Goal: Information Seeking & Learning: Understand process/instructions

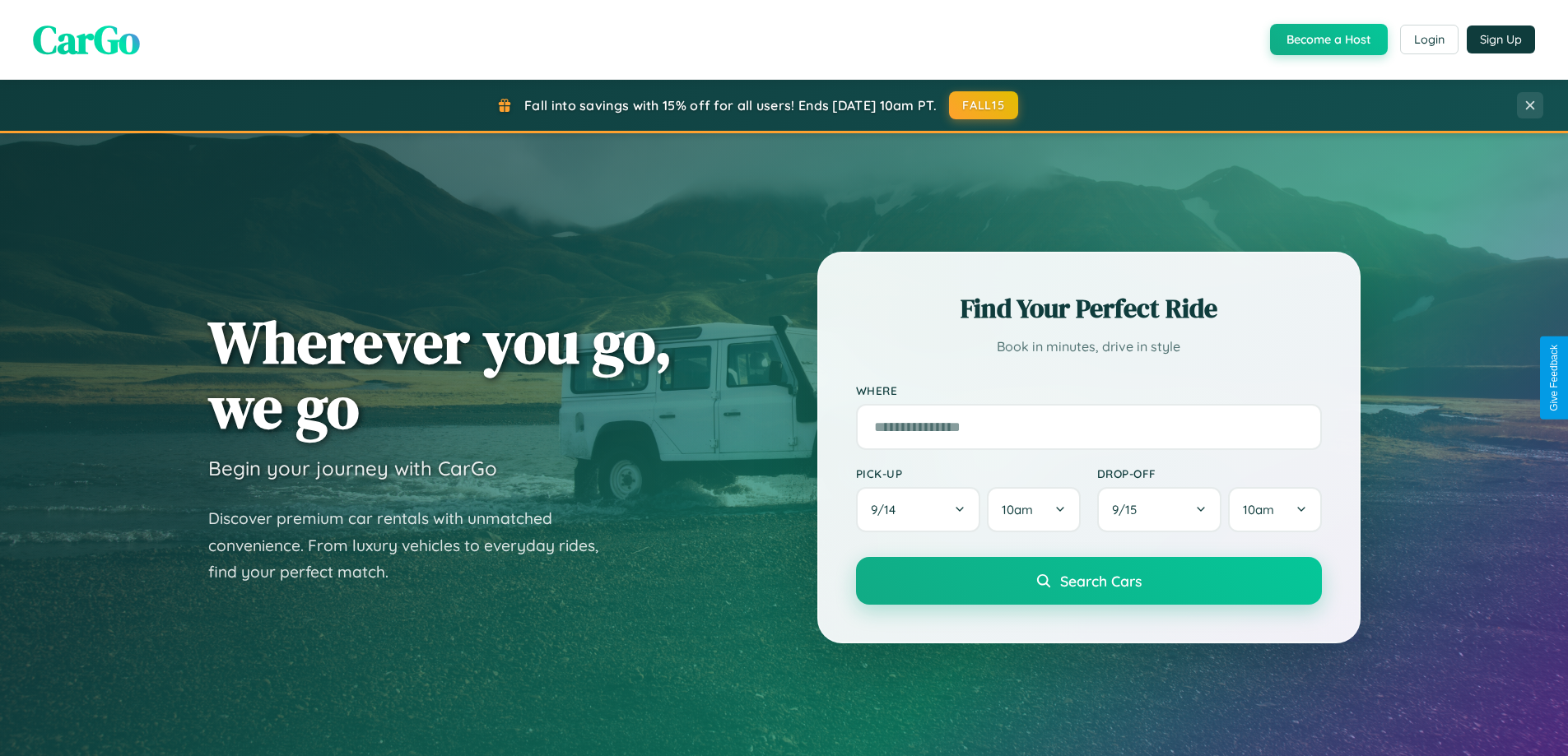
scroll to position [1133, 0]
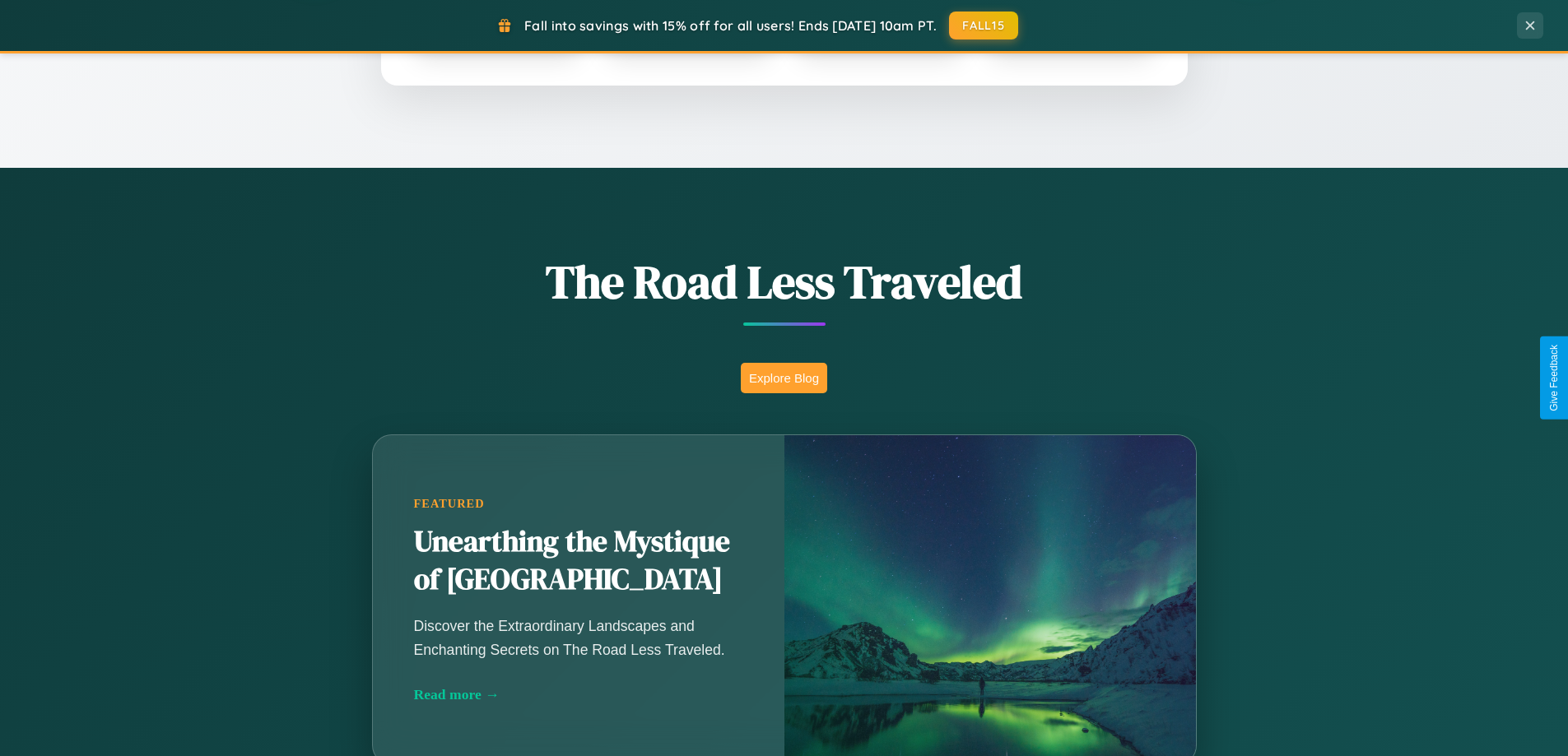
click at [784, 378] on button "Explore Blog" at bounding box center [784, 378] width 87 height 30
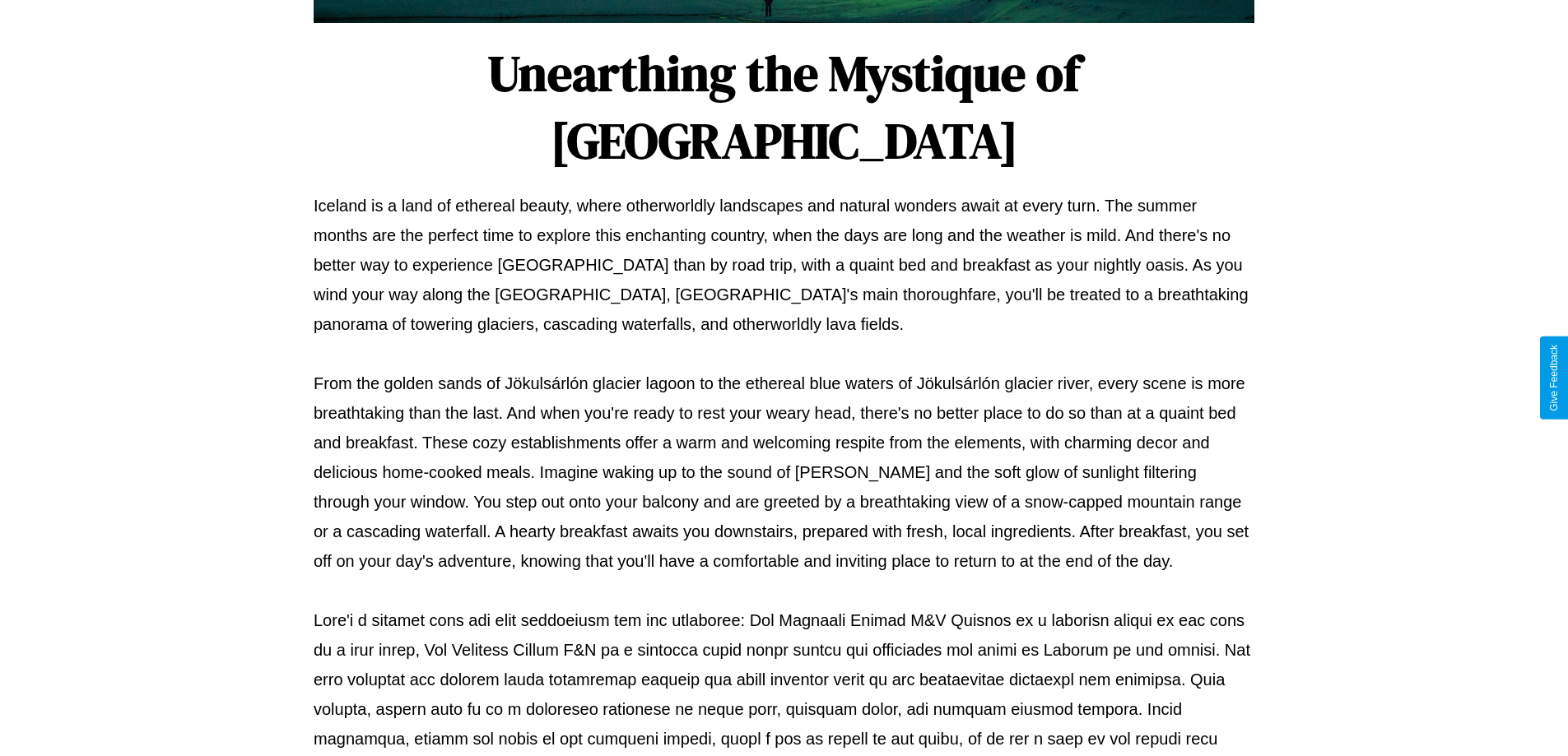
scroll to position [533, 0]
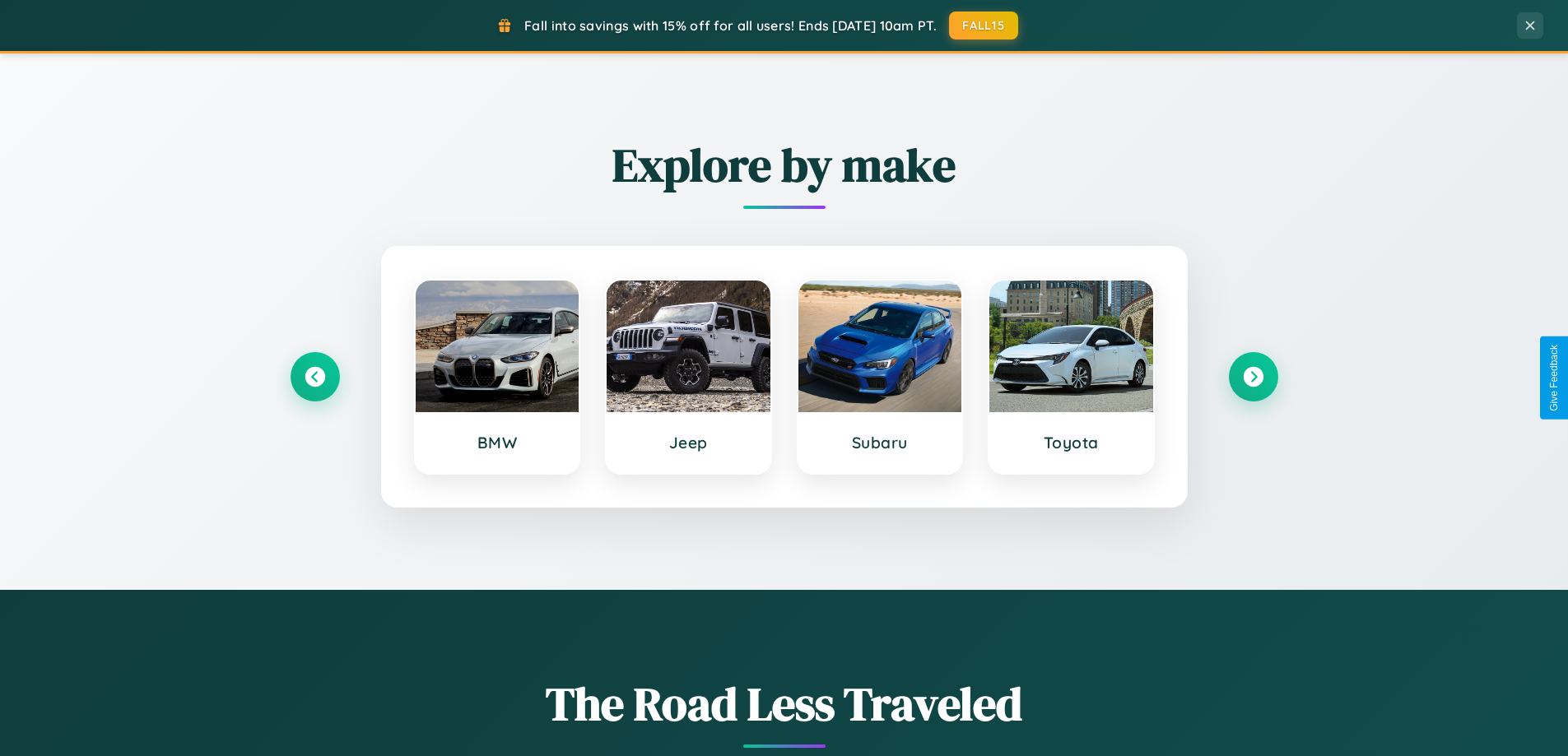
scroll to position [709, 0]
click at [314, 378] on icon at bounding box center [314, 378] width 22 height 22
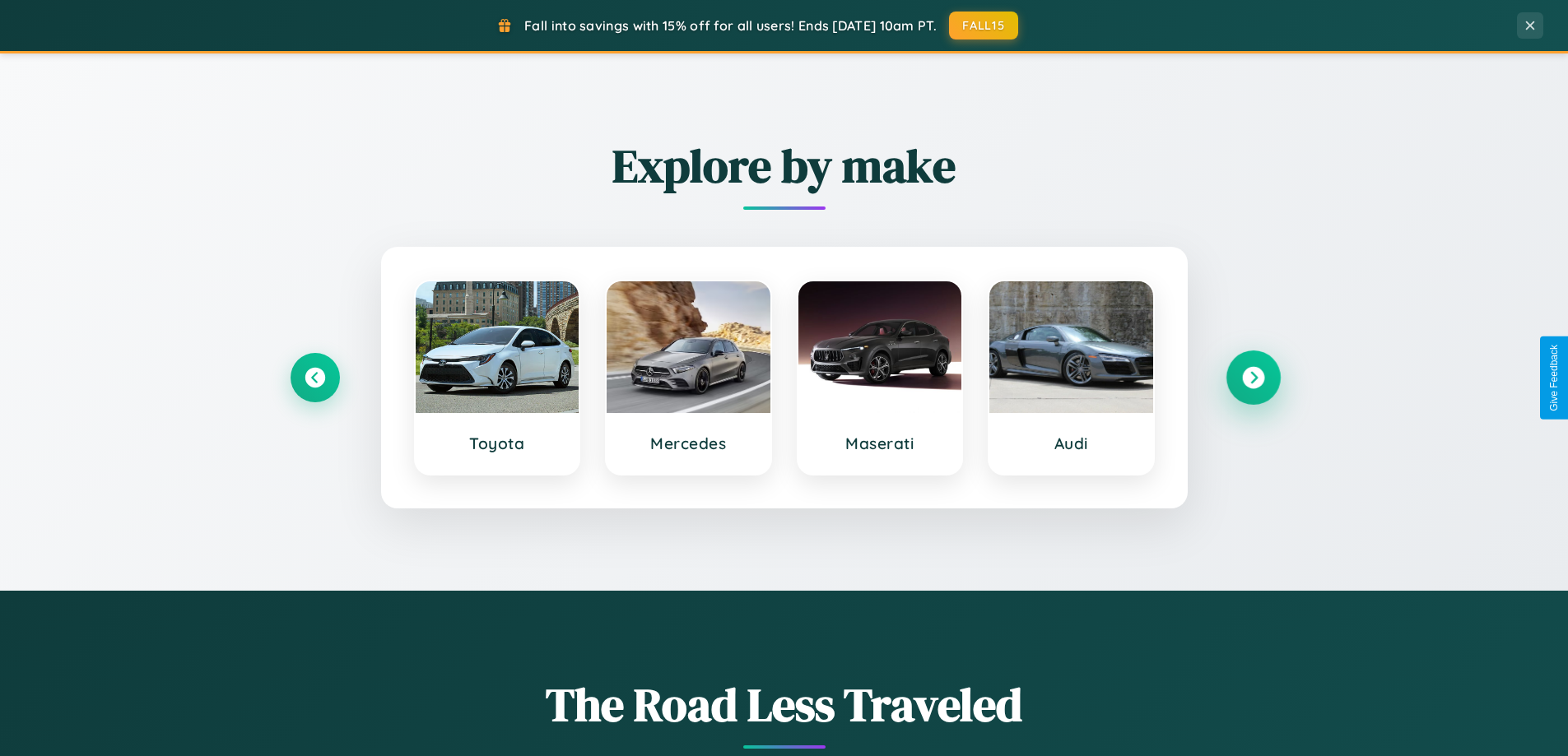
click at [1253, 378] on icon at bounding box center [1253, 378] width 22 height 22
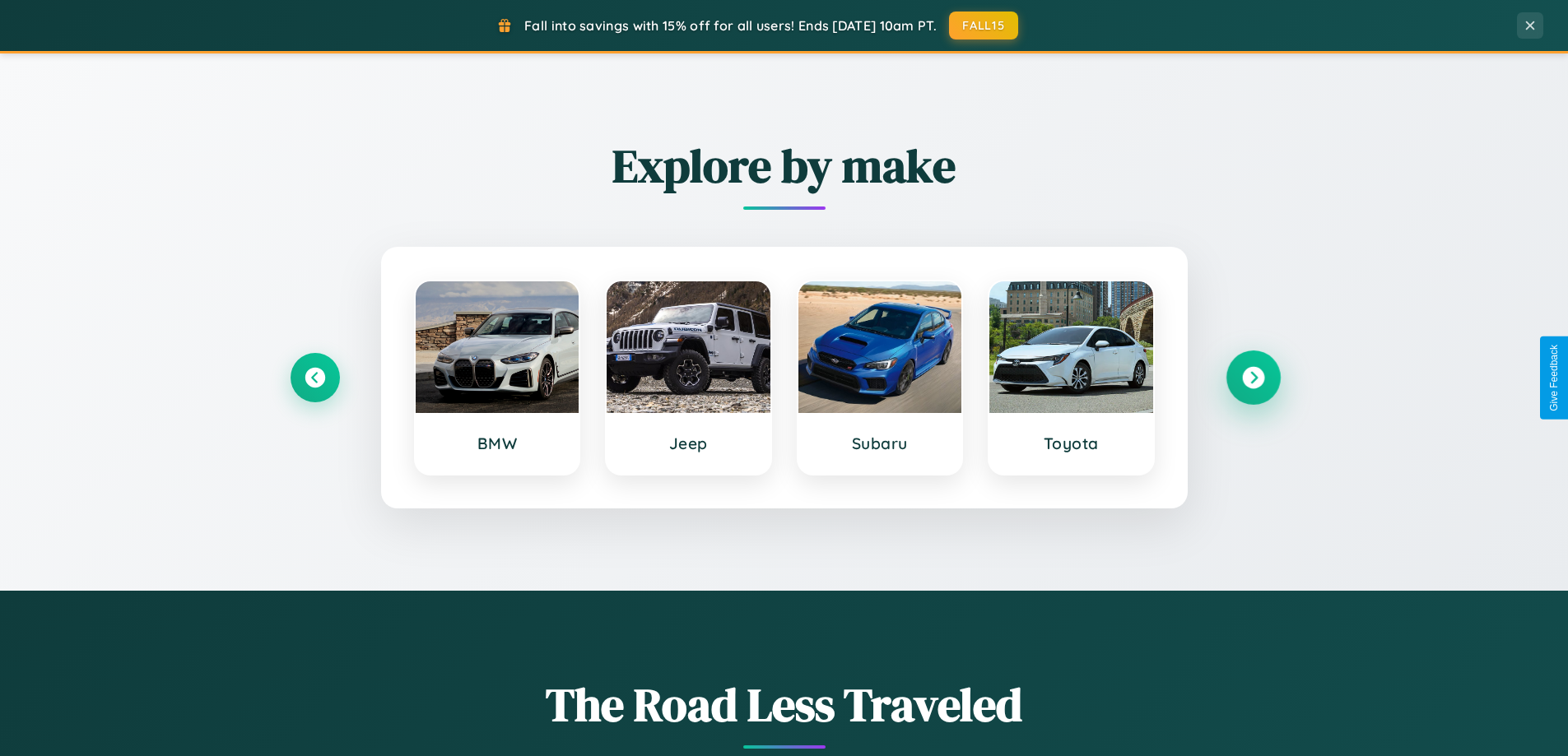
click at [1253, 378] on icon at bounding box center [1253, 378] width 22 height 22
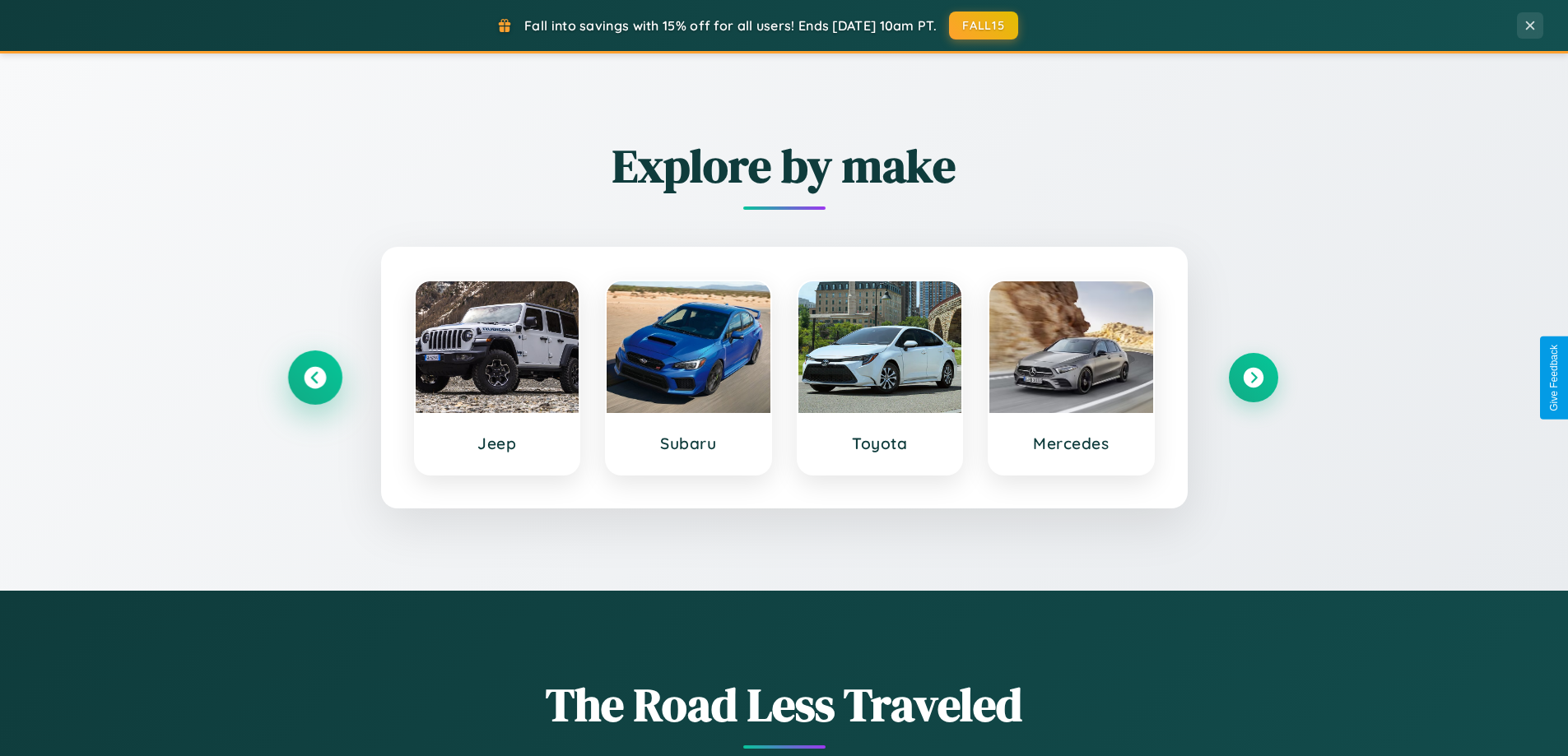
click at [314, 378] on icon at bounding box center [314, 378] width 22 height 22
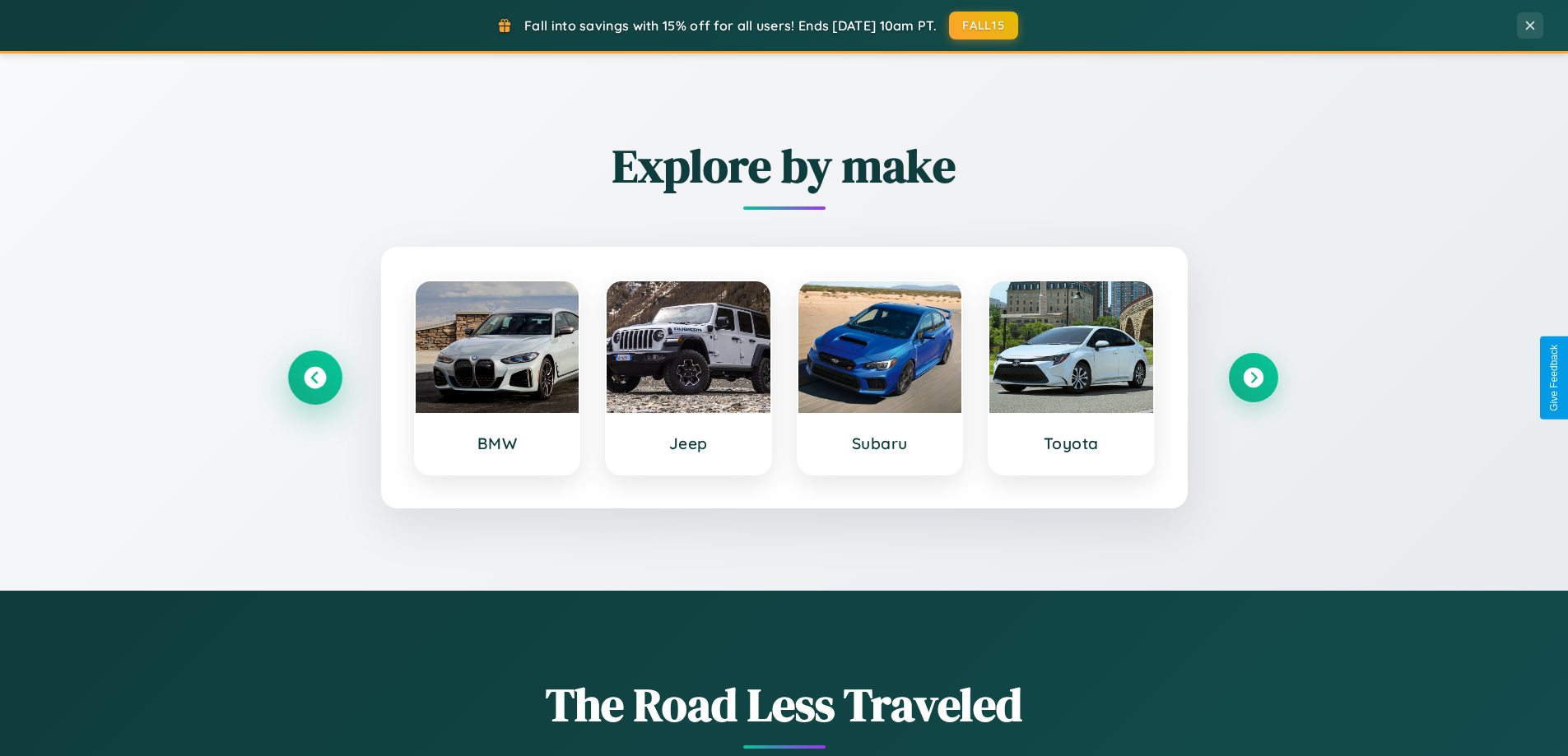
click at [314, 378] on icon at bounding box center [314, 378] width 22 height 22
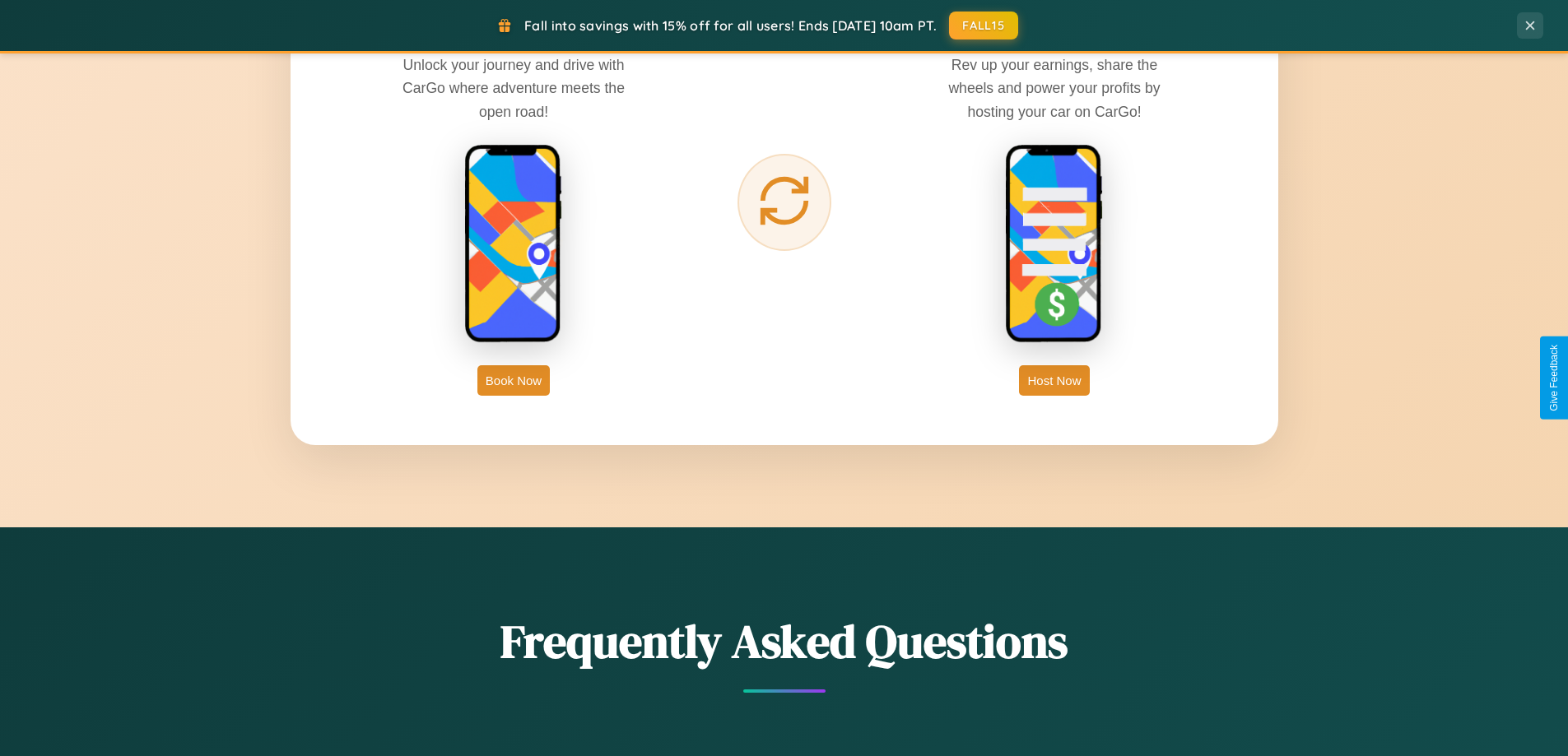
scroll to position [2644, 0]
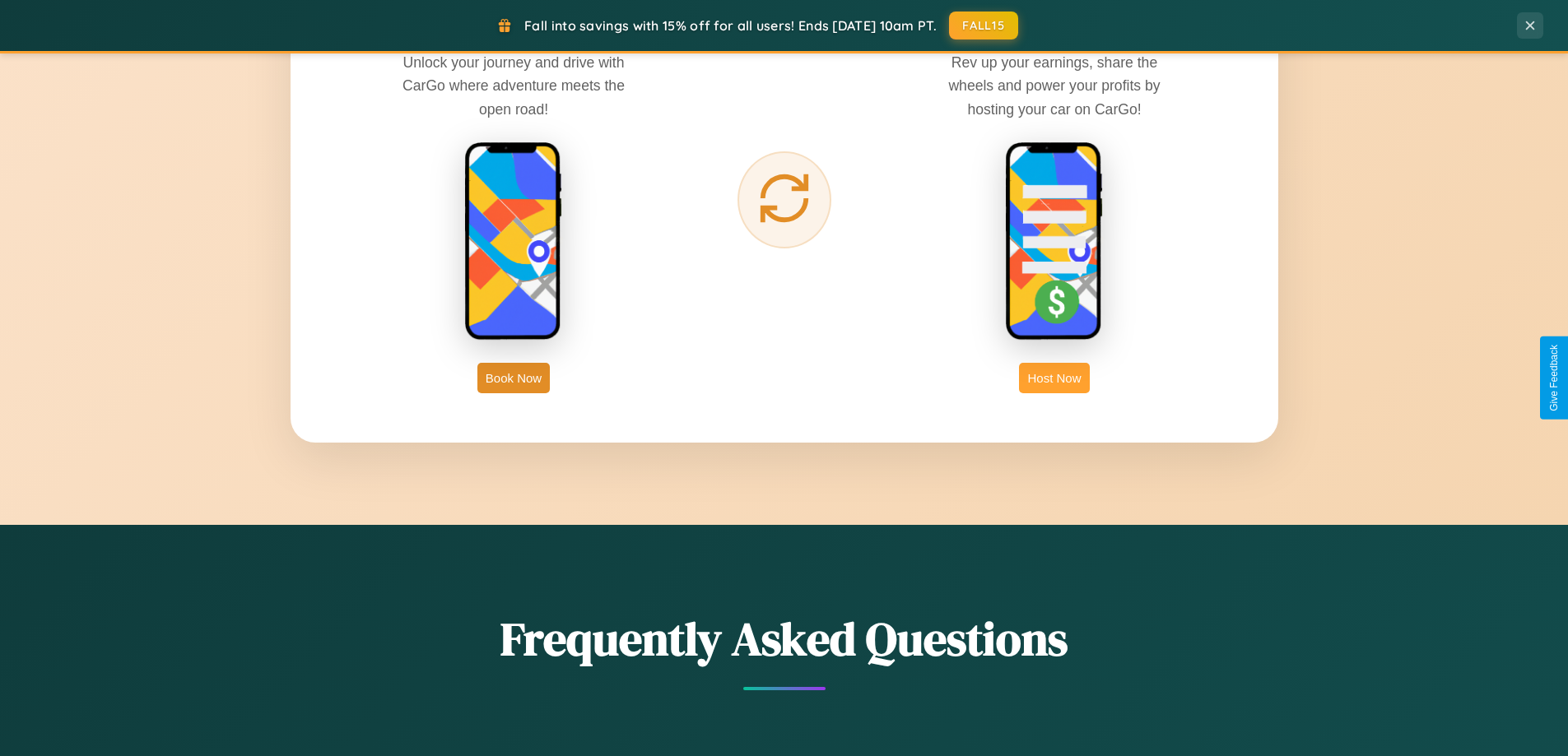
click at [1054, 378] on button "Host Now" at bounding box center [1054, 378] width 70 height 30
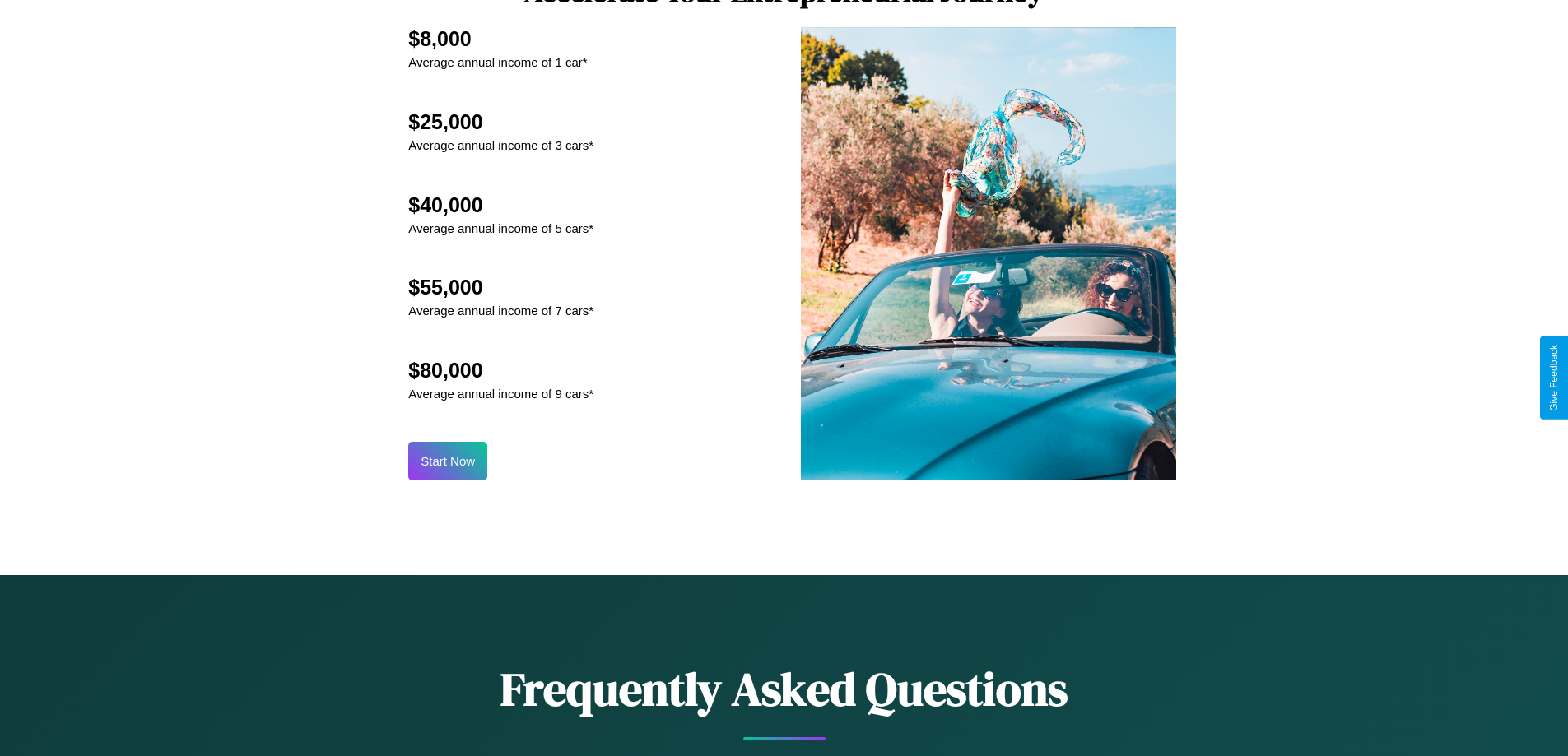
scroll to position [2224, 0]
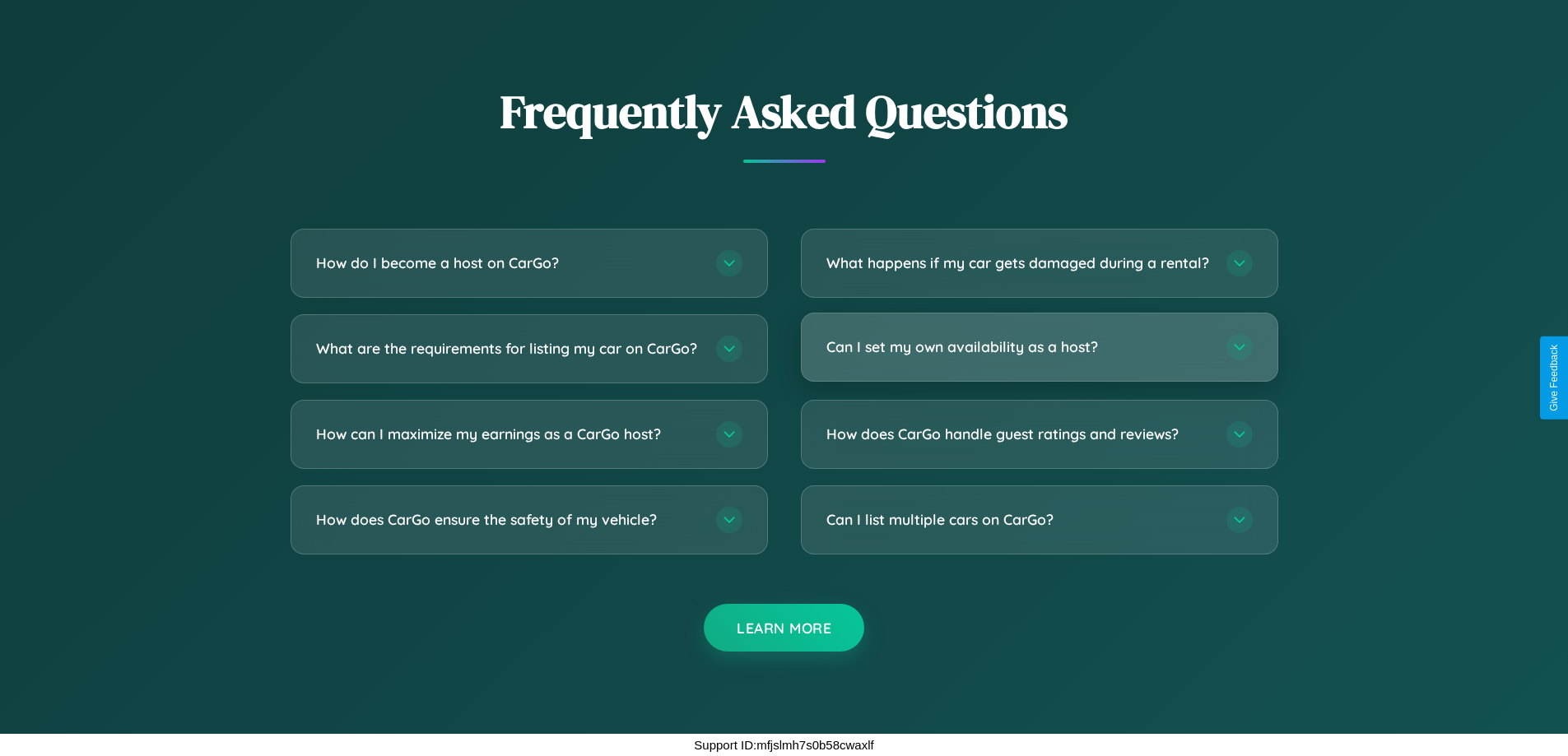
click at [1038, 346] on h3 "Can I set my own availability as a host?" at bounding box center [1018, 346] width 383 height 20
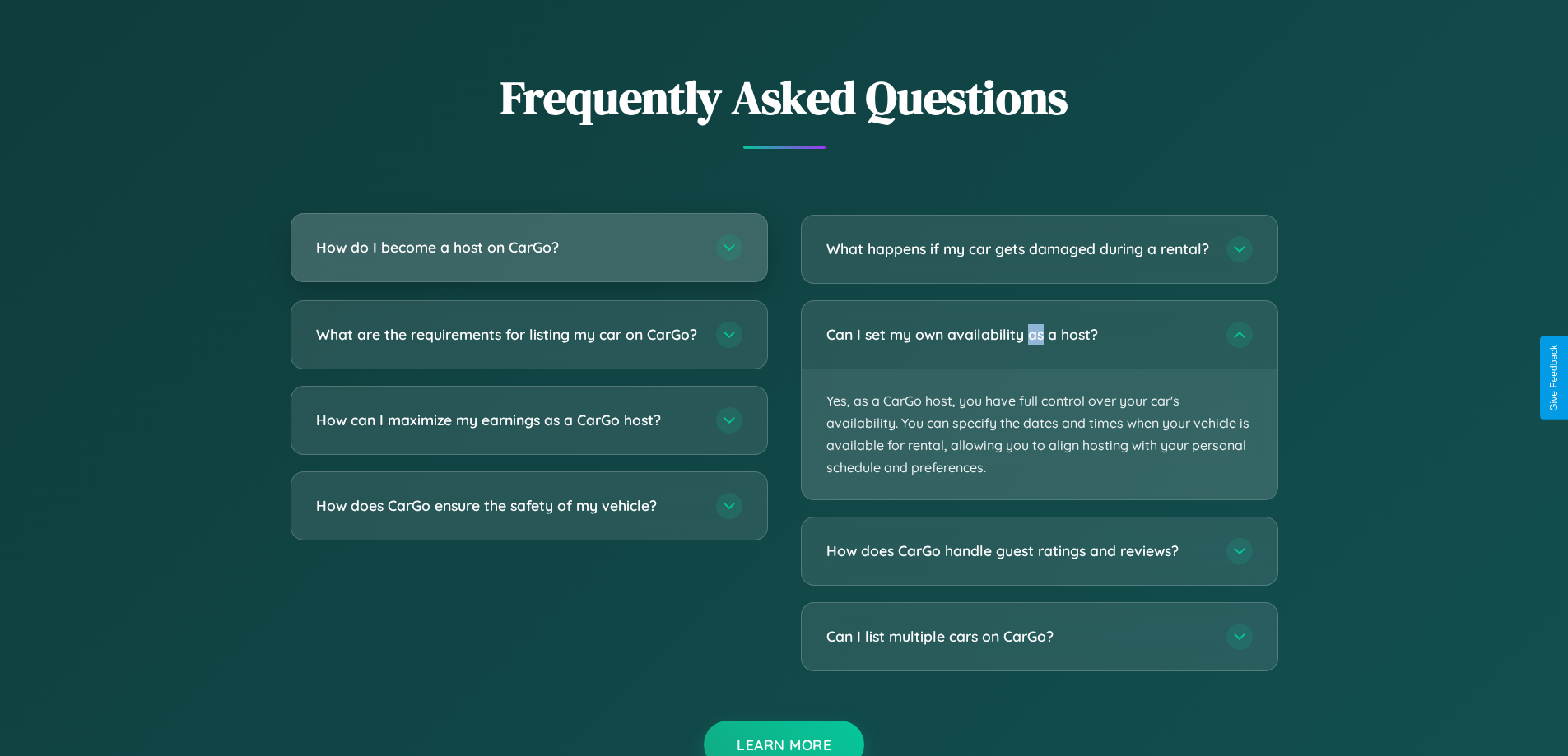
click at [528, 249] on h3 "How do I become a host on CarGo?" at bounding box center [507, 247] width 383 height 20
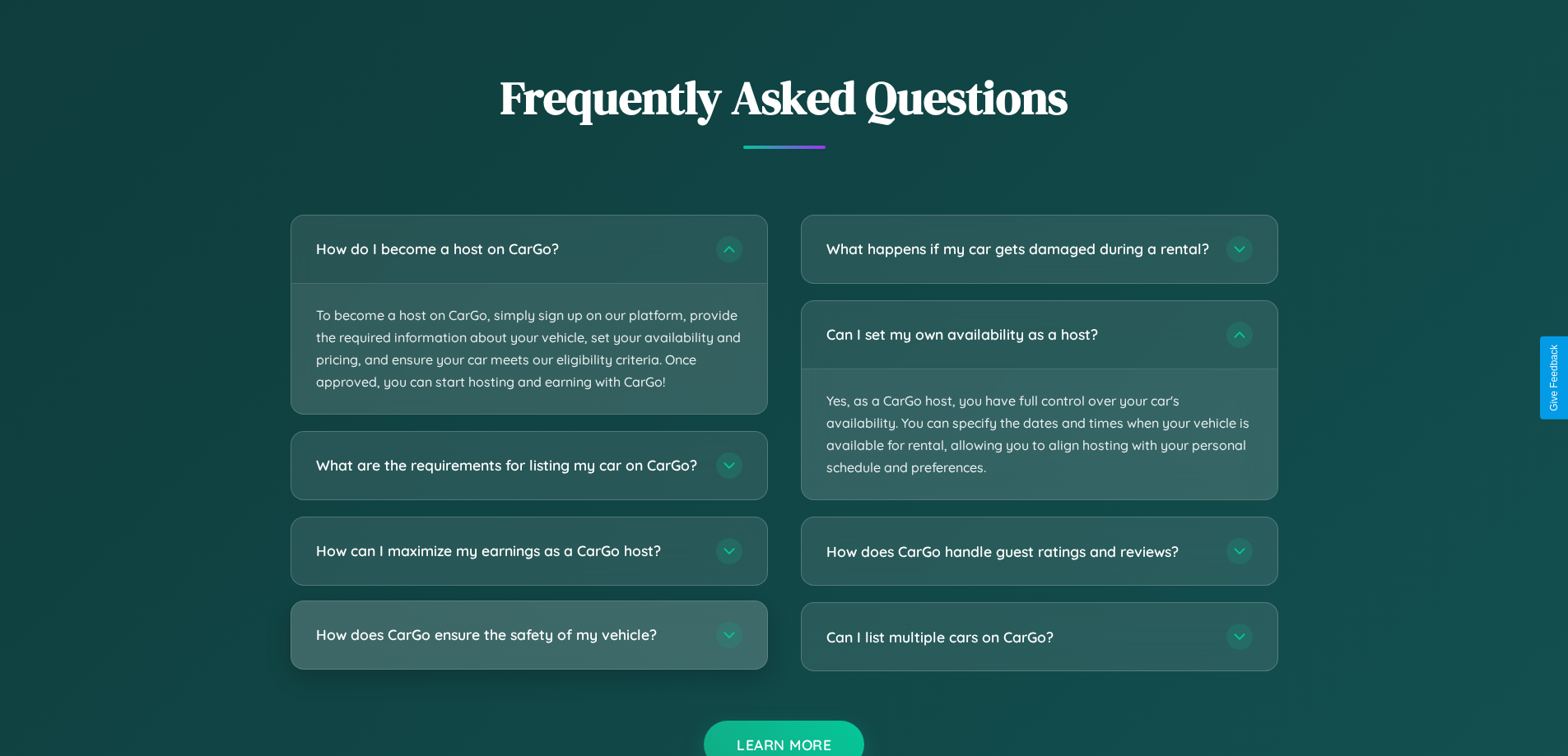
click at [528, 646] on h3 "How does CarGo ensure the safety of my vehicle?" at bounding box center [507, 635] width 383 height 20
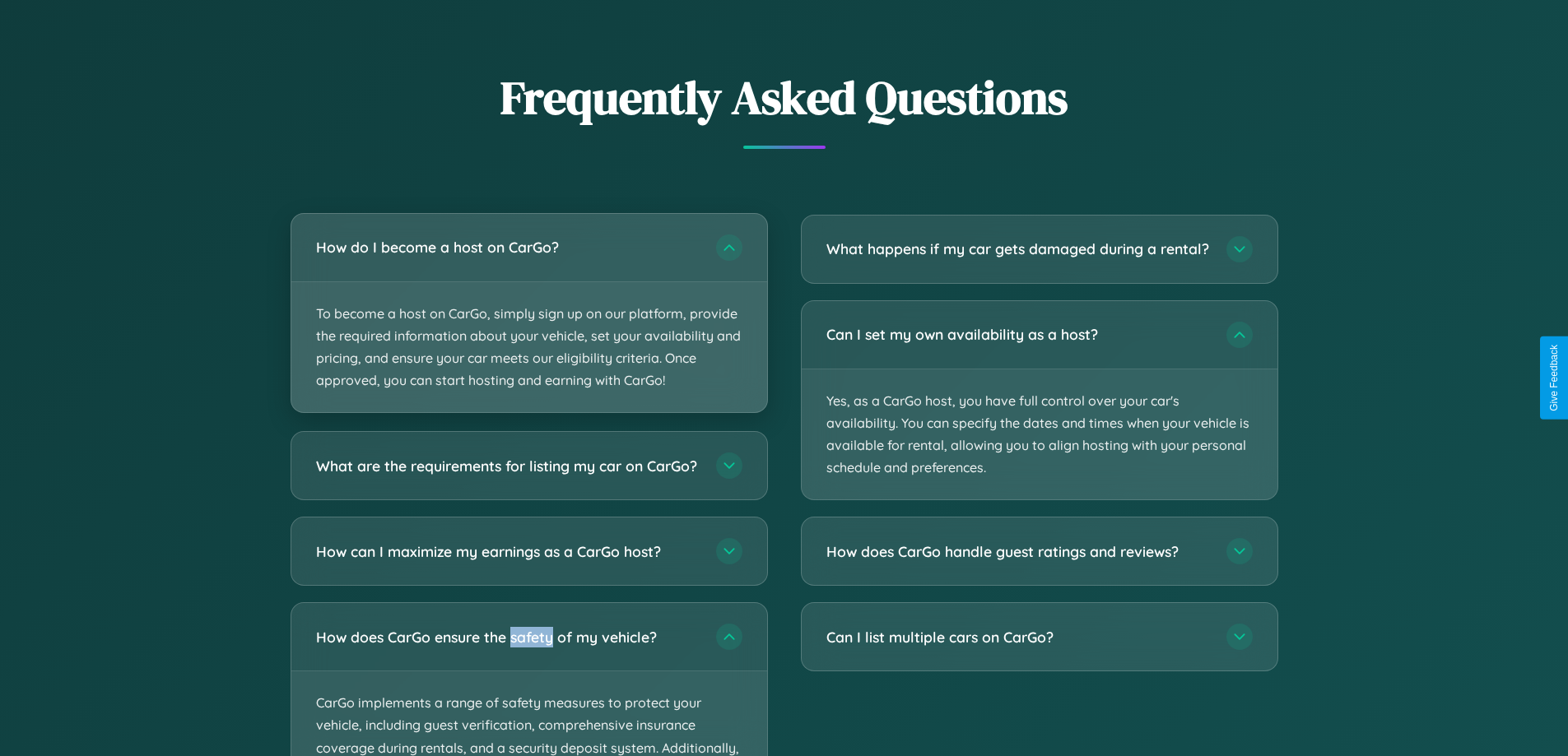
click at [528, 314] on p "To become a host on CarGo, simply sign up on our platform, provide the required…" at bounding box center [530, 347] width 476 height 131
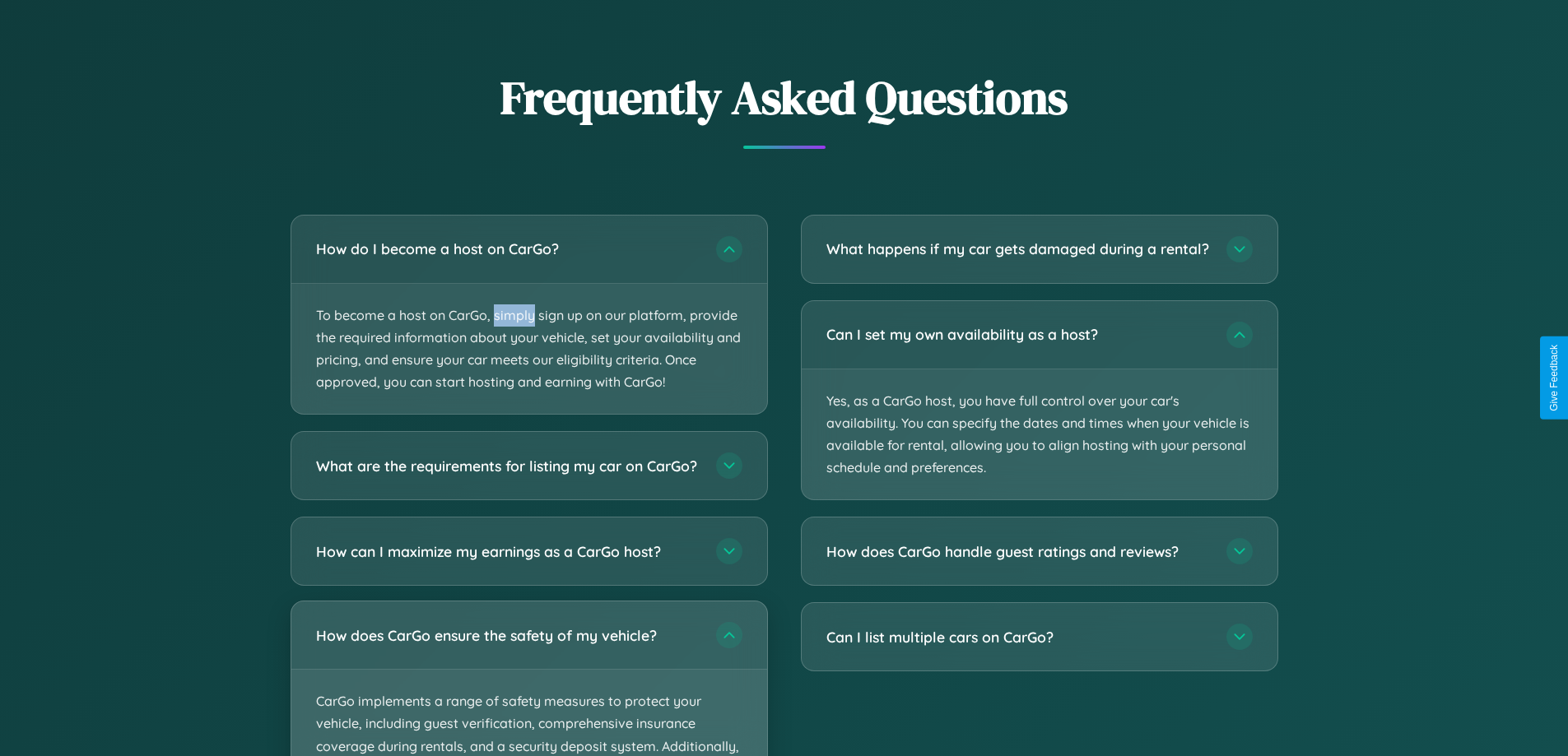
click at [528, 686] on p "CarGo implements a range of safety measures to protect your vehicle, including …" at bounding box center [530, 746] width 476 height 153
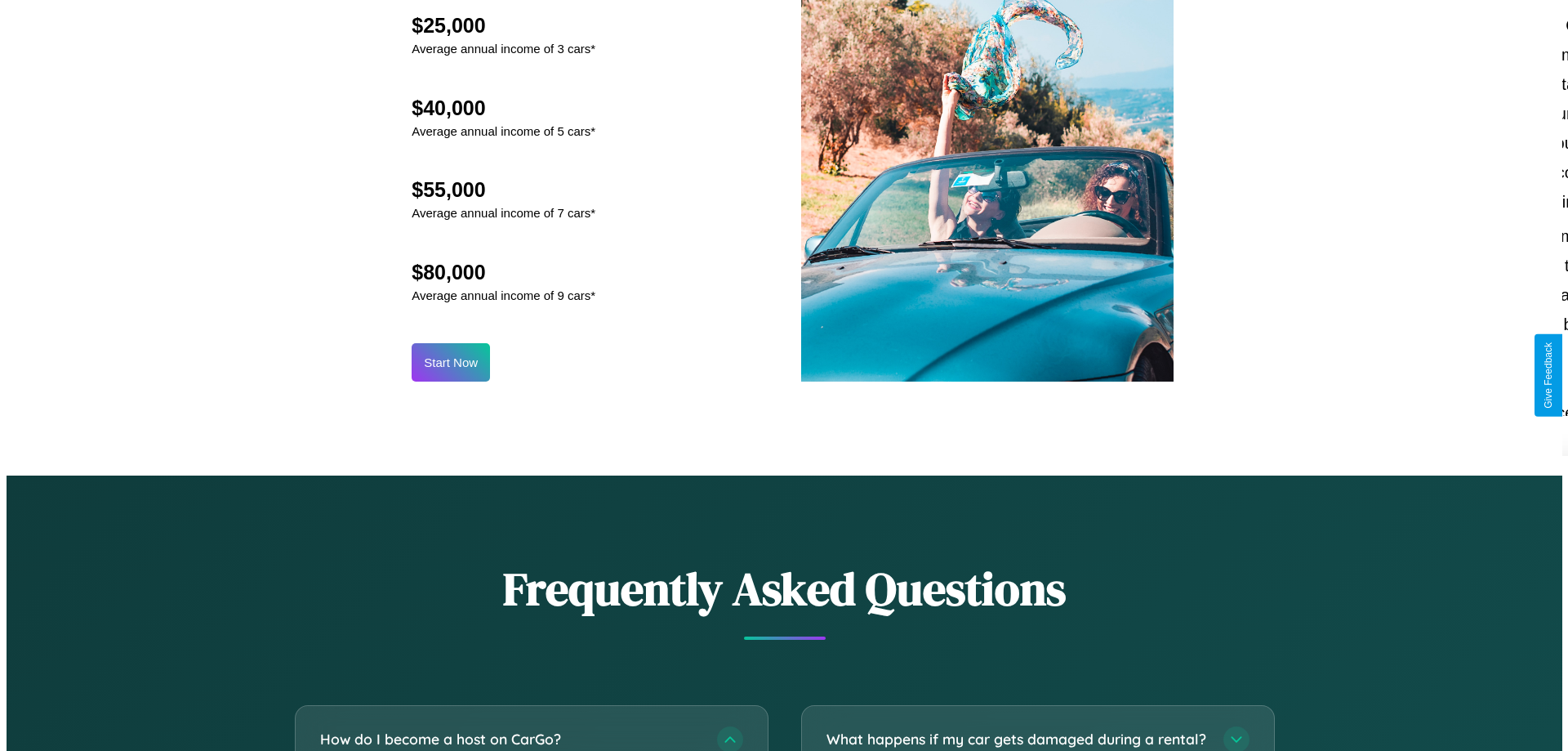
scroll to position [1705, 0]
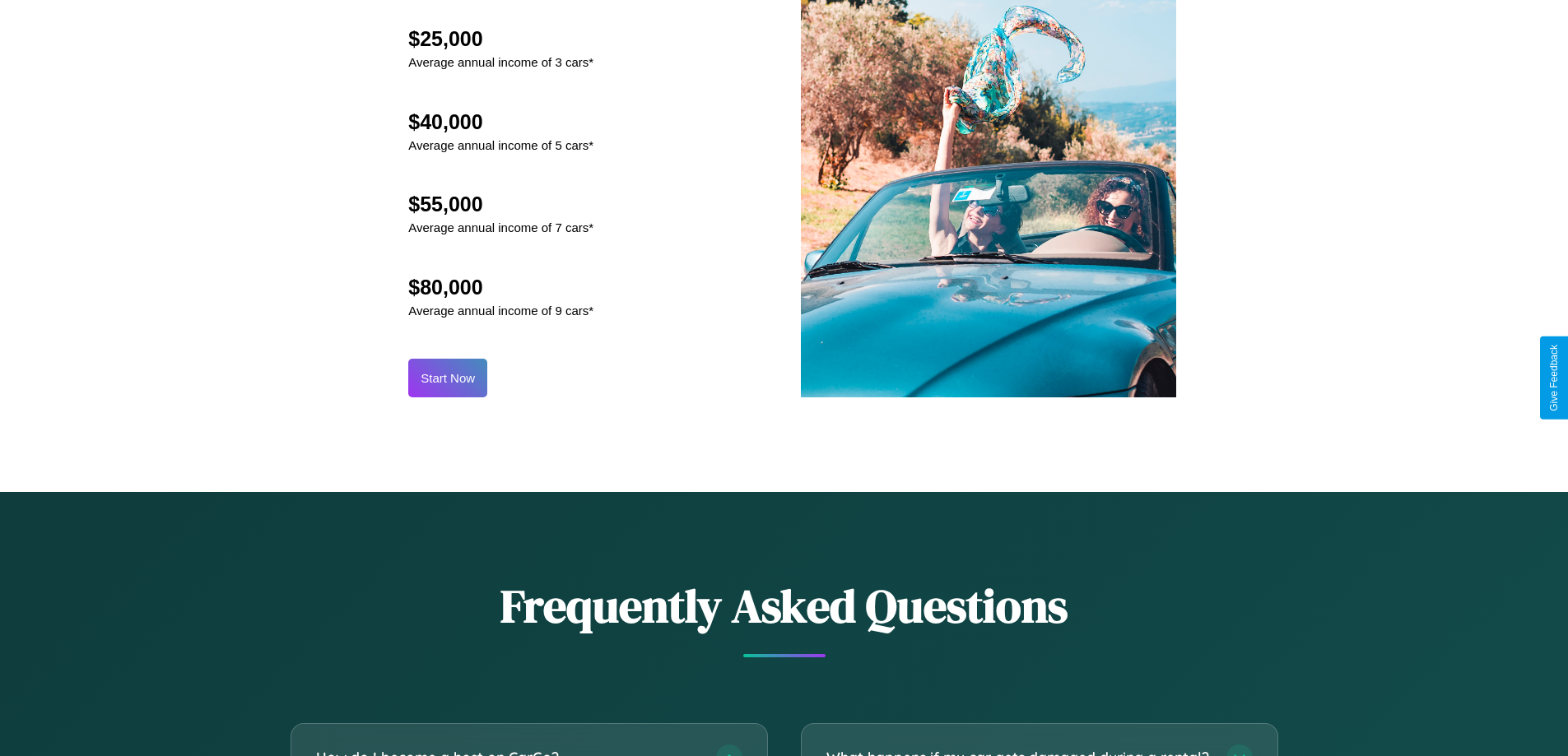
click at [448, 378] on button "Start Now" at bounding box center [447, 378] width 79 height 39
